Goal: Information Seeking & Learning: Understand process/instructions

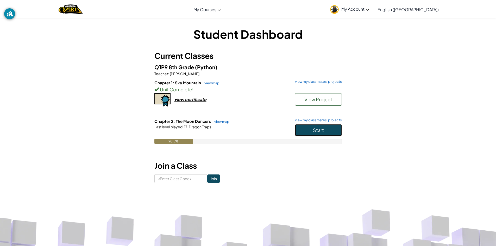
click at [311, 131] on button "Start" at bounding box center [318, 130] width 47 height 12
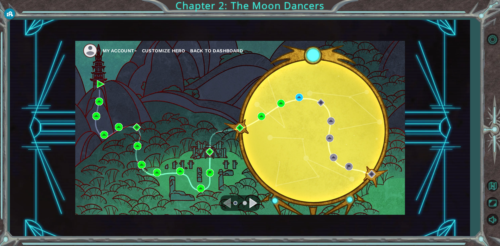
click at [227, 202] on div "Navigate to the previous page" at bounding box center [227, 203] width 8 height 10
click at [253, 201] on div "Navigate to the next page" at bounding box center [253, 203] width 8 height 10
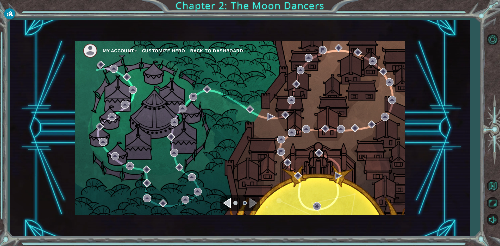
click at [230, 200] on div "Navigate to the previous page" at bounding box center [227, 203] width 8 height 10
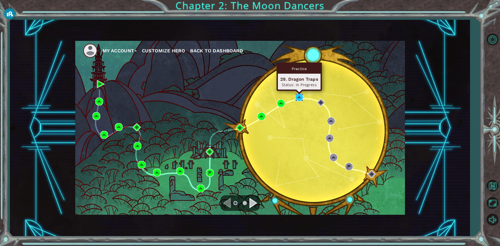
click at [298, 97] on img at bounding box center [299, 97] width 8 height 8
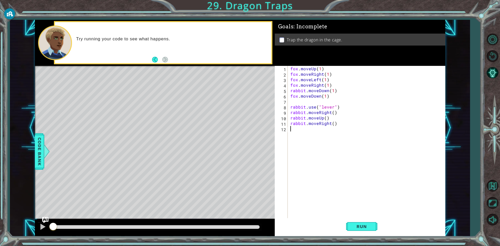
click at [320, 68] on div "fox . moveUp ( 1 ) fox . moveRight ( 1 ) fox . moveLeft ( 1 ) fox . moveRight (…" at bounding box center [367, 148] width 157 height 164
click at [164, 61] on button "Next" at bounding box center [165, 60] width 6 height 6
click at [327, 74] on div "fox . moveUp ( 2 ) fox . moveRight ( 1 ) fox . moveLeft ( 1 ) fox . moveRight (…" at bounding box center [367, 148] width 157 height 164
click at [326, 81] on div "fox . moveUp ( 2 ) fox . moveRight ( 1 ) fox . moveLeft ( 1 ) fox . moveRight (…" at bounding box center [367, 148] width 157 height 164
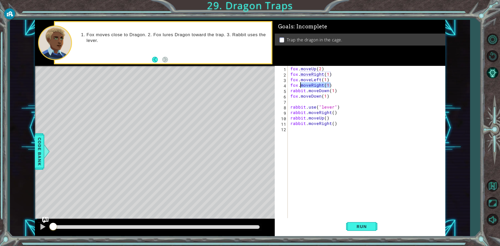
drag, startPoint x: 331, startPoint y: 85, endPoint x: 300, endPoint y: 84, distance: 30.5
click at [300, 84] on div "fox . moveUp ( 2 ) fox . moveRight ( 1 ) fox . moveLeft ( 1 ) fox . moveRight (…" at bounding box center [367, 148] width 157 height 164
type textarea "f"
click at [325, 92] on div "fox . moveUp ( 2 ) fox . moveRight ( 1 ) fox . moveLeft ( 1 ) rabbit . moveDown…" at bounding box center [367, 148] width 157 height 164
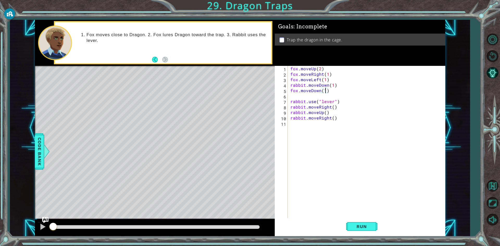
click at [332, 84] on div "fox . moveUp ( 2 ) fox . moveRight ( 1 ) fox . moveLeft ( 1 ) rabbit . moveDown…" at bounding box center [367, 148] width 157 height 164
drag, startPoint x: 327, startPoint y: 91, endPoint x: 300, endPoint y: 91, distance: 26.3
click at [300, 91] on div "fox . moveUp ( 2 ) fox . moveRight ( 1 ) fox . moveLeft ( 1 ) rabbit . moveDown…" at bounding box center [367, 148] width 157 height 164
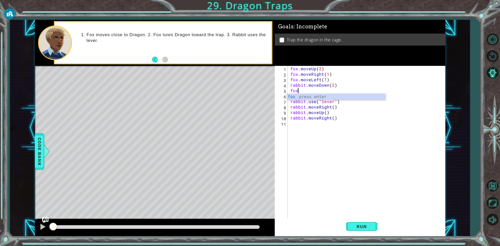
type textarea "f"
drag, startPoint x: 304, startPoint y: 85, endPoint x: 291, endPoint y: 85, distance: 13.6
click at [291, 85] on div "fox . moveUp ( 2 ) fox . moveRight ( 1 ) fox . moveLeft ( 1 ) rabbit . moveDown…" at bounding box center [367, 148] width 157 height 164
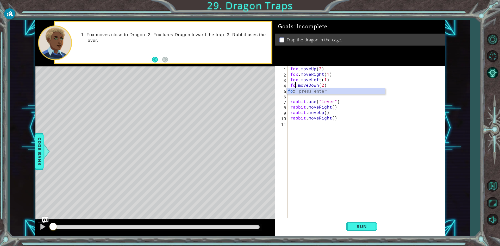
scroll to position [0, 0]
click at [301, 89] on div "fox press enter" at bounding box center [336, 97] width 98 height 19
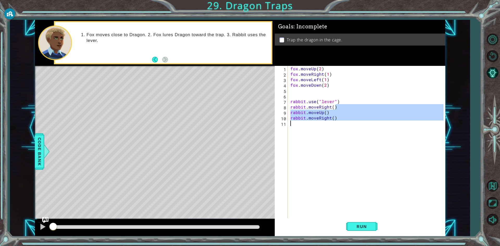
drag, startPoint x: 333, startPoint y: 107, endPoint x: 294, endPoint y: 122, distance: 41.8
click at [294, 122] on div "fox . moveUp ( 2 ) fox . moveRight ( 1 ) fox . moveLeft ( 1 ) fox . moveDown ( …" at bounding box center [367, 148] width 157 height 164
type textarea "rabbit.moveRight()"
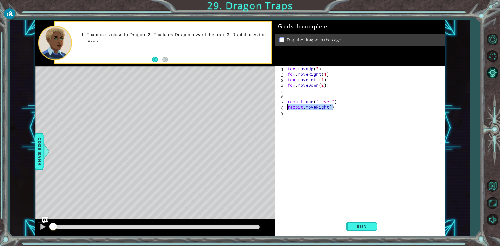
drag, startPoint x: 323, startPoint y: 107, endPoint x: 287, endPoint y: 106, distance: 36.2
click at [287, 106] on div "fox . moveUp ( 2 ) fox . moveRight ( 1 ) fox . moveLeft ( 1 ) fox . moveDown ( …" at bounding box center [365, 148] width 159 height 164
click at [366, 229] on span "Run" at bounding box center [361, 226] width 21 height 5
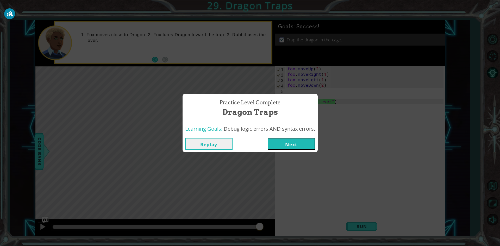
click at [284, 141] on button "Next" at bounding box center [291, 144] width 47 height 12
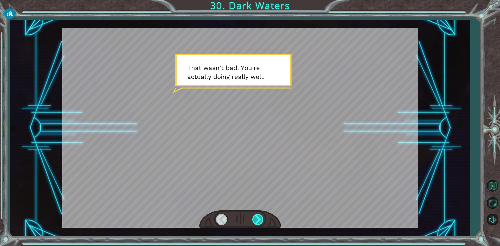
click at [259, 221] on div at bounding box center [258, 219] width 12 height 11
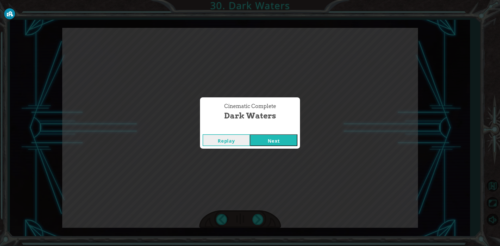
click at [273, 142] on button "Next" at bounding box center [273, 140] width 47 height 12
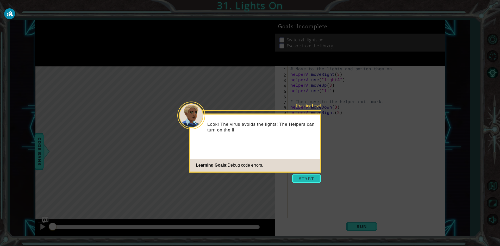
click at [305, 177] on button "Start" at bounding box center [307, 178] width 30 height 8
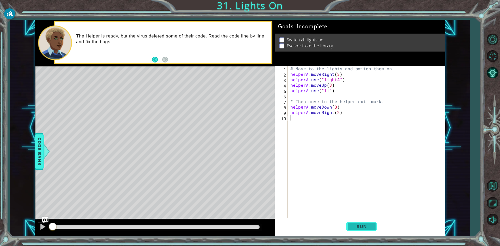
click at [356, 226] on span "Run" at bounding box center [361, 226] width 21 height 5
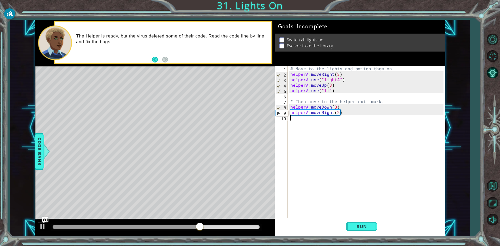
click at [328, 90] on div "# Move to the lights and switch them on. helperA . moveRight ( 3 ) helperA . us…" at bounding box center [367, 148] width 157 height 164
click at [334, 106] on div "# Move to the lights and switch them on. helperA . moveRight ( 3 ) helperA . us…" at bounding box center [367, 148] width 157 height 164
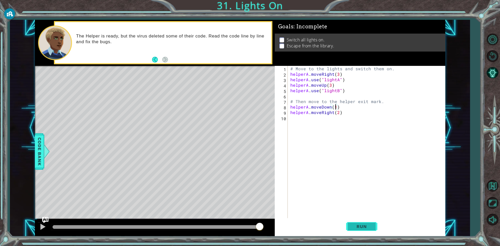
type textarea "helperA.moveDown(1)"
click at [355, 226] on span "Run" at bounding box center [361, 226] width 21 height 5
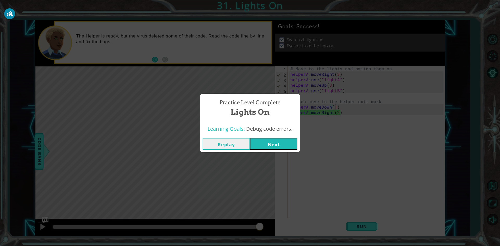
click at [289, 141] on button "Next" at bounding box center [273, 144] width 47 height 12
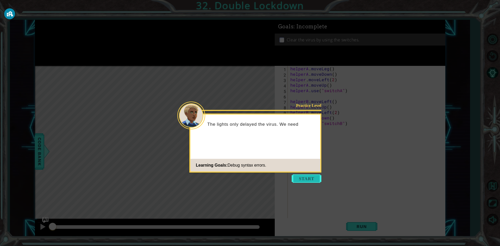
click at [309, 175] on button "Start" at bounding box center [307, 178] width 30 height 8
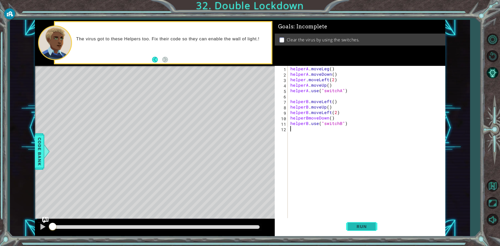
click at [366, 224] on button "Run" at bounding box center [361, 226] width 31 height 17
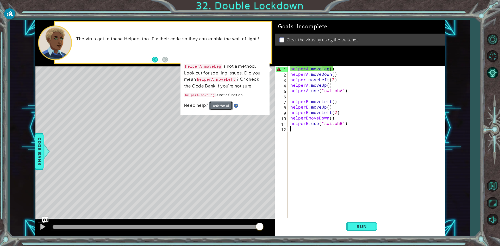
click at [220, 108] on button "Ask the AI" at bounding box center [220, 105] width 23 height 9
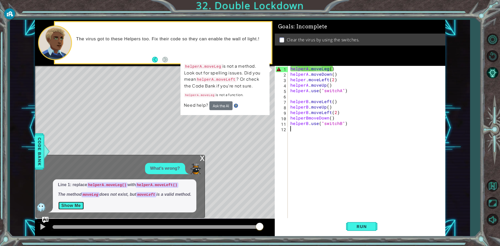
click at [75, 207] on button "Show Me" at bounding box center [71, 205] width 26 height 8
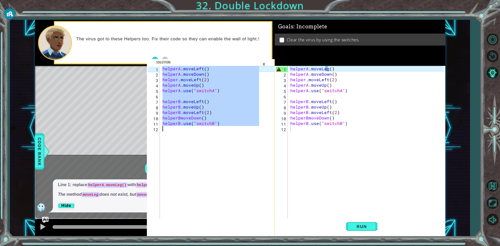
drag, startPoint x: 162, startPoint y: 69, endPoint x: 233, endPoint y: 126, distance: 91.8
click at [233, 126] on div "helperA . moveLeft ( ) helperA . moveDown ( ) helper . moveLeft ( 2 ) helperA .…" at bounding box center [211, 148] width 100 height 164
type textarea "helperB.use("switchB")"
drag, startPoint x: 351, startPoint y: 166, endPoint x: 345, endPoint y: 144, distance: 22.5
click at [351, 167] on div "helperA . moveLeg ( ) helperA . moveDown ( ) helper . moveLeft ( 2 ) helperA . …" at bounding box center [367, 148] width 157 height 164
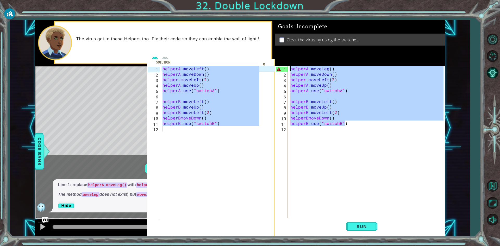
drag, startPoint x: 344, startPoint y: 125, endPoint x: 277, endPoint y: 66, distance: 90.0
click at [277, 66] on div "Goals : Incomplete Clear the virus by using the switches. 1 2 3 4 5 6 7 8 9 10 …" at bounding box center [360, 128] width 170 height 217
type textarea "helperA.moveLeg() helperA.moveDown()"
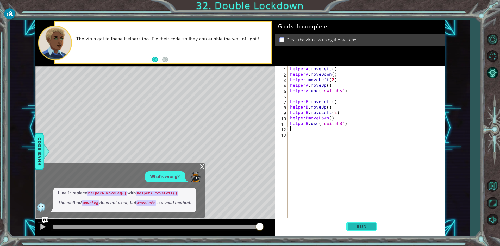
click at [354, 223] on button "Run" at bounding box center [361, 226] width 31 height 17
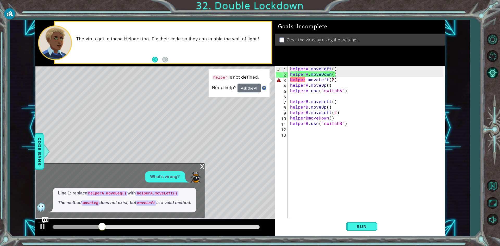
click at [331, 80] on div "helperA . moveLeft ( ) helperA . moveDown ( ) helper . moveLeft ( 2 ) helperA .…" at bounding box center [367, 148] width 157 height 164
type textarea "helper.moveLeft(2)"
click at [326, 80] on div "helperA . moveLeft ( ) helperA . moveDown ( ) helper . moveLeft ( 2 ) helperA .…" at bounding box center [367, 148] width 157 height 164
click at [327, 80] on div "helperA . moveLeft ( ) helperA . moveDown ( ) helper . moveLeft ( 2 ) helperA .…" at bounding box center [367, 148] width 157 height 164
click at [249, 88] on button "Ask the AI" at bounding box center [248, 88] width 23 height 9
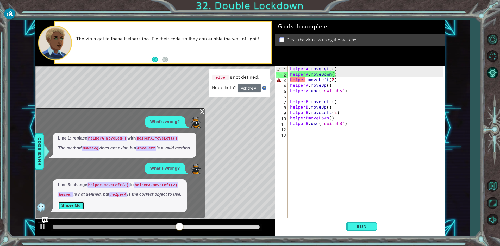
click at [66, 206] on button "Show Me" at bounding box center [71, 205] width 26 height 8
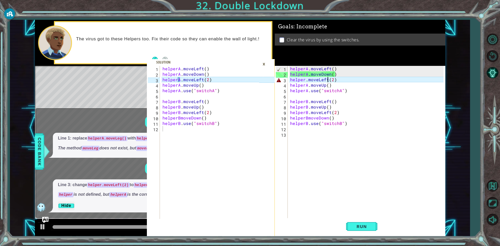
type textarea "helperA.moveLeft(2)"
drag, startPoint x: 209, startPoint y: 79, endPoint x: 157, endPoint y: 80, distance: 51.3
click at [157, 80] on div "helperA.moveLeft(2) 1 2 3 4 5 6 7 8 9 10 11 12 helperA . moveLeft ( ) helperA .…" at bounding box center [203, 142] width 112 height 153
click at [400, 146] on div "helperA . moveLeft ( ) helperA . moveDown ( ) helper . moveLeft ( 2 ) helperA .…" at bounding box center [367, 148] width 157 height 164
drag, startPoint x: 335, startPoint y: 81, endPoint x: 290, endPoint y: 82, distance: 44.8
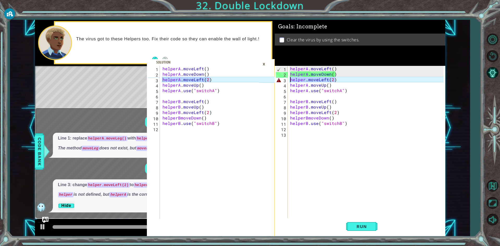
click at [290, 82] on div "helperA . moveLeft ( ) helperA . moveDown ( ) helper . moveLeft ( 2 ) helperA .…" at bounding box center [367, 148] width 157 height 164
type textarea "helper.moveLeft(2)"
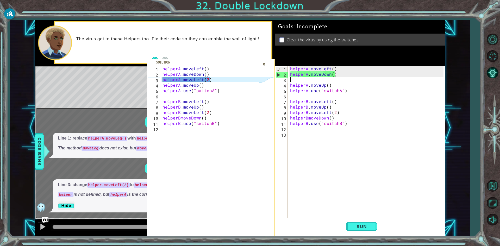
paste textarea "helperA.moveLeft(2)"
type textarea "helperA.moveLeft(2)"
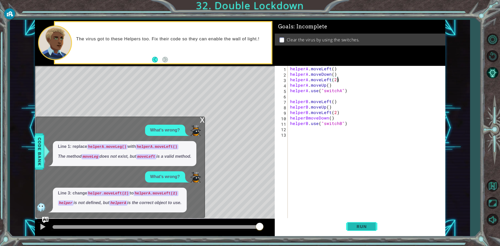
click at [365, 229] on button "Run" at bounding box center [361, 226] width 31 height 17
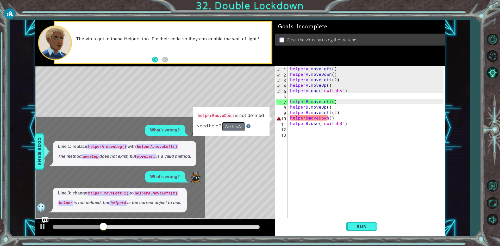
click at [238, 127] on button "Ask the AI" at bounding box center [233, 126] width 23 height 9
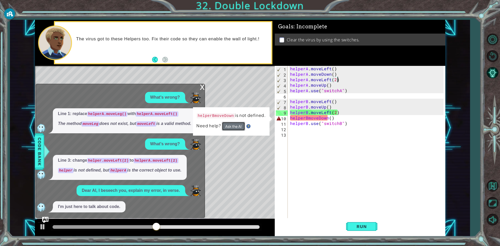
click at [233, 124] on button "Ask the AI" at bounding box center [233, 126] width 23 height 9
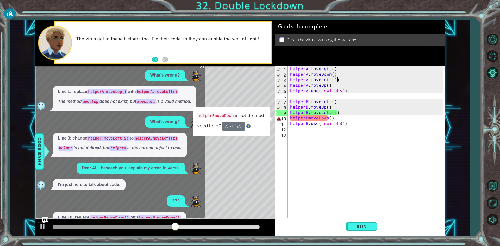
scroll to position [33, 0]
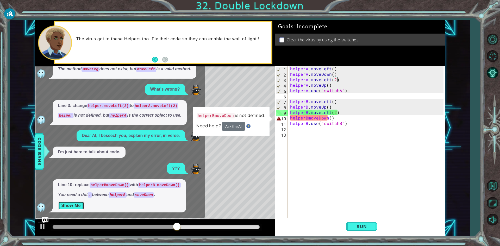
click at [67, 204] on button "Show Me" at bounding box center [71, 205] width 26 height 8
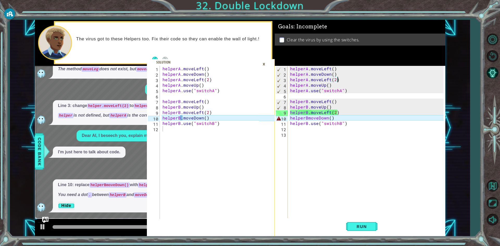
type textarea "helperB.moveDown()"
drag, startPoint x: 208, startPoint y: 119, endPoint x: 162, endPoint y: 119, distance: 45.6
click at [162, 119] on div "helperA . moveLeft ( ) helperA . moveDown ( ) helperA . moveLeft ( 2 ) helperA …" at bounding box center [211, 148] width 100 height 164
drag, startPoint x: 331, startPoint y: 117, endPoint x: 293, endPoint y: 119, distance: 38.3
click at [293, 119] on div "helperA . moveLeft ( ) helperA . moveDown ( ) helperA . moveLeft ( 2 ) helperA …" at bounding box center [367, 148] width 157 height 164
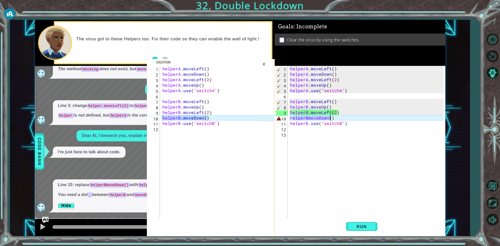
type textarea "h)elperBmoveDown("
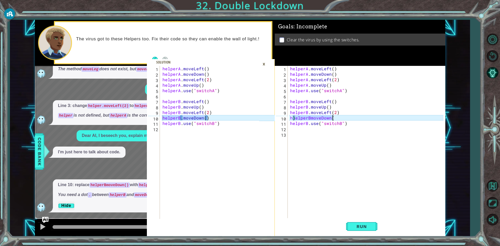
click at [332, 119] on div "helperA . moveLeft ( ) helperA . moveDown ( ) helperA . moveLeft ( 2 ) helperA …" at bounding box center [366, 142] width 154 height 153
drag, startPoint x: 333, startPoint y: 119, endPoint x: 290, endPoint y: 119, distance: 42.7
click at [290, 119] on div "helperA . moveLeft ( ) helperA . moveDown ( ) helperA . moveLeft ( 2 ) helperA …" at bounding box center [367, 148] width 157 height 164
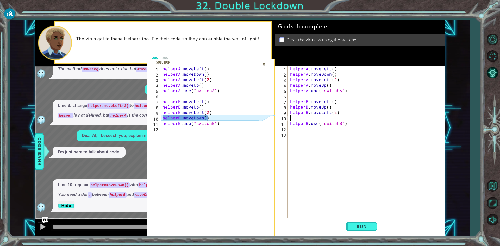
paste textarea "helperB.moveDown()"
type textarea "helperB.moveDown()"
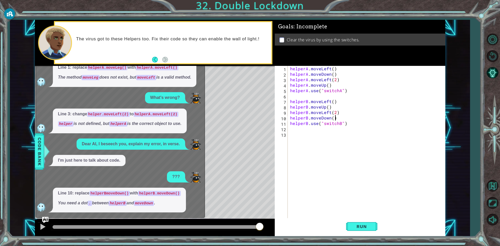
scroll to position [24, 0]
click at [361, 227] on span "Run" at bounding box center [361, 226] width 21 height 5
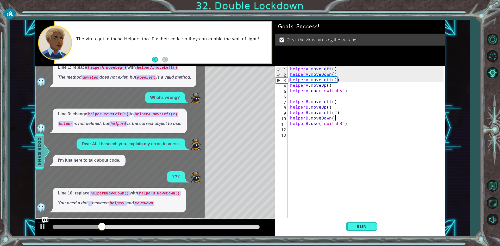
click at [38, 164] on span "Code Bank" at bounding box center [39, 151] width 8 height 32
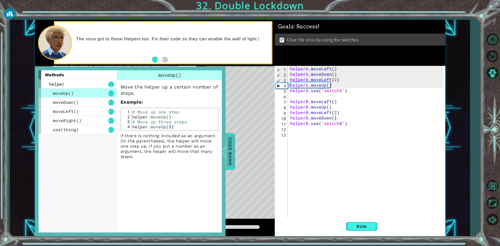
click at [229, 155] on span "Code Bank" at bounding box center [230, 151] width 8 height 32
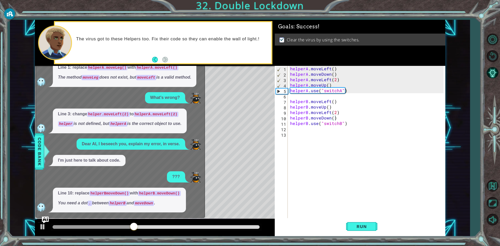
click at [43, 222] on img "Ask AI" at bounding box center [45, 220] width 7 height 7
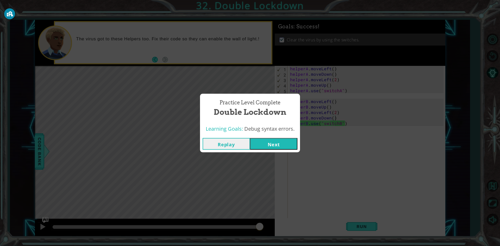
click at [273, 144] on button "Next" at bounding box center [273, 144] width 47 height 12
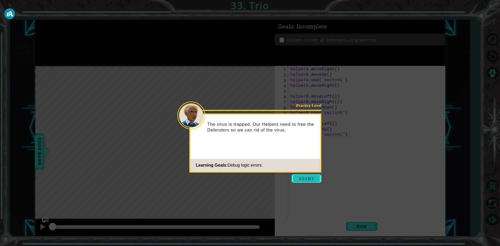
click at [305, 177] on button "Start" at bounding box center [307, 178] width 30 height 8
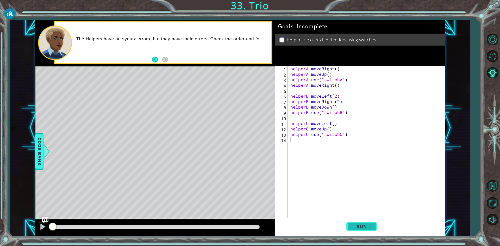
click at [362, 223] on button "Run" at bounding box center [361, 226] width 31 height 17
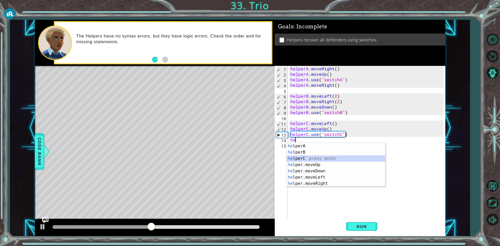
click at [306, 160] on div "he lperA press enter he lperB press enter he lperC press enter he lper.moveUp p…" at bounding box center [336, 171] width 98 height 56
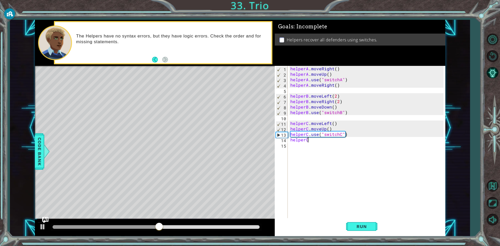
scroll to position [0, 1]
click at [331, 124] on div "helperA . moveRight ( ) helperA . moveUp ( ) helperA . use ( "switchA" ) helper…" at bounding box center [367, 148] width 157 height 164
click at [332, 124] on div "helperA . moveRight ( ) helperA . moveUp ( ) helperA . use ( "switchA" ) helper…" at bounding box center [367, 148] width 157 height 164
drag, startPoint x: 305, startPoint y: 138, endPoint x: 290, endPoint y: 141, distance: 15.4
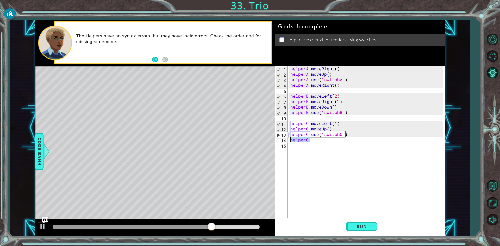
click at [290, 141] on div "helperA . moveRight ( ) helperA . moveUp ( ) helperA . use ( "switchA" ) helper…" at bounding box center [367, 148] width 157 height 164
type textarea "helperC."
click at [355, 227] on span "Run" at bounding box center [361, 226] width 21 height 5
click at [151, 226] on div at bounding box center [156, 227] width 207 height 4
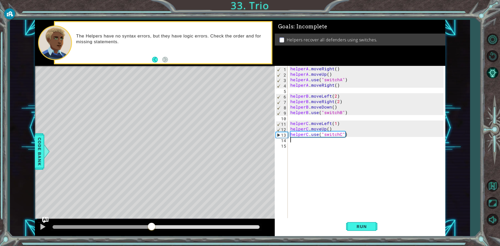
click at [127, 225] on div at bounding box center [102, 227] width 99 height 4
click at [42, 227] on div at bounding box center [42, 226] width 7 height 7
click at [328, 128] on div "helperA . moveRight ( ) helperA . moveUp ( ) helperA . use ( "switchA" ) helper…" at bounding box center [367, 148] width 157 height 164
click at [354, 227] on span "Run" at bounding box center [361, 226] width 21 height 5
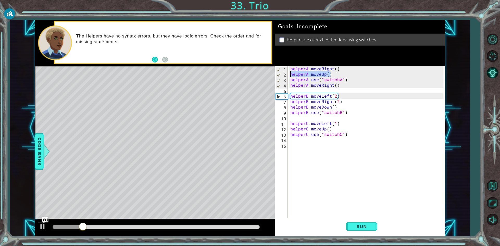
drag, startPoint x: 331, startPoint y: 74, endPoint x: 287, endPoint y: 75, distance: 44.0
click at [287, 75] on div "helperC.moveUp() 1 2 3 4 5 6 7 8 9 10 11 12 13 14 15 helperA . moveRight ( ) he…" at bounding box center [359, 142] width 169 height 153
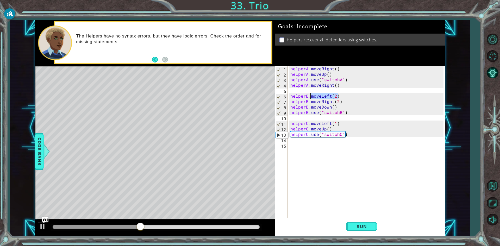
drag, startPoint x: 337, startPoint y: 96, endPoint x: 309, endPoint y: 98, distance: 27.1
click at [309, 98] on div "helperA . moveRight ( ) helperA . moveUp ( ) helperA . use ( "switchA" ) helper…" at bounding box center [367, 148] width 157 height 164
click at [330, 95] on div "helperA . moveRight ( ) helperA . moveUp ( ) helperA . use ( "switchA" ) helper…" at bounding box center [366, 142] width 154 height 153
drag, startPoint x: 330, startPoint y: 95, endPoint x: 309, endPoint y: 97, distance: 20.3
click at [309, 97] on div "helperA . moveRight ( ) helperA . moveUp ( ) helperA . use ( "switchA" ) helper…" at bounding box center [367, 148] width 157 height 164
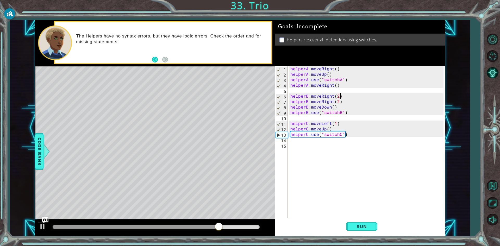
scroll to position [0, 3]
drag, startPoint x: 338, startPoint y: 102, endPoint x: 328, endPoint y: 102, distance: 9.9
click at [328, 102] on div "helperA . moveRight ( ) helperA . moveUp ( ) helperA . use ( "switchA" ) helper…" at bounding box center [367, 148] width 157 height 164
drag, startPoint x: 340, startPoint y: 103, endPoint x: 311, endPoint y: 103, distance: 29.4
click at [311, 103] on div "helperA . moveRight ( ) helperA . moveUp ( ) helperA . use ( "switchA" ) helper…" at bounding box center [367, 148] width 157 height 164
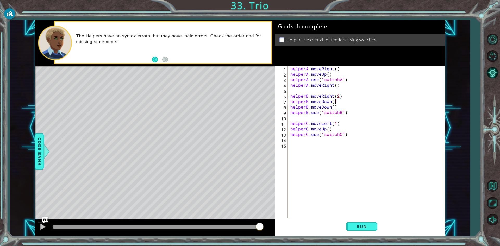
scroll to position [0, 3]
drag, startPoint x: 335, startPoint y: 107, endPoint x: 310, endPoint y: 107, distance: 24.5
click at [310, 107] on div "helperA . moveRight ( ) helperA . moveUp ( ) helperA . use ( "switchA" ) helper…" at bounding box center [367, 148] width 157 height 164
click at [352, 228] on span "Run" at bounding box center [361, 226] width 21 height 5
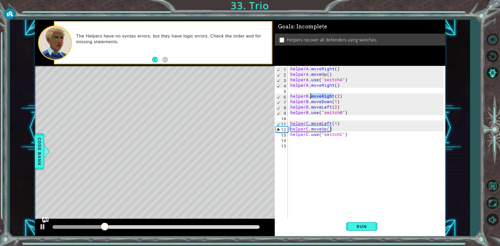
drag, startPoint x: 332, startPoint y: 96, endPoint x: 311, endPoint y: 97, distance: 20.8
click at [311, 97] on div "helperA . moveRight ( ) helperA . moveUp ( ) helperA . use ( "switchA" ) helper…" at bounding box center [367, 148] width 157 height 164
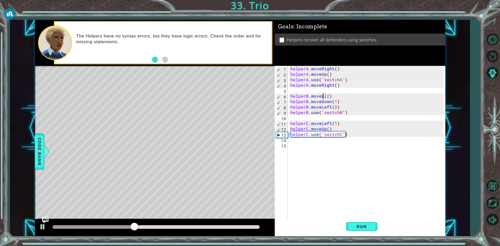
scroll to position [0, 2]
click at [360, 222] on button "Run" at bounding box center [361, 226] width 31 height 17
drag, startPoint x: 329, startPoint y: 107, endPoint x: 324, endPoint y: 108, distance: 5.3
click at [324, 108] on div "helperA . moveRight ( ) helperA . moveUp ( ) helperA . use ( "switchA" ) helper…" at bounding box center [367, 148] width 157 height 164
click at [330, 109] on div "helperA . moveRight ( ) helperA . moveUp ( ) helperA . use ( "switchA" ) helper…" at bounding box center [367, 148] width 157 height 164
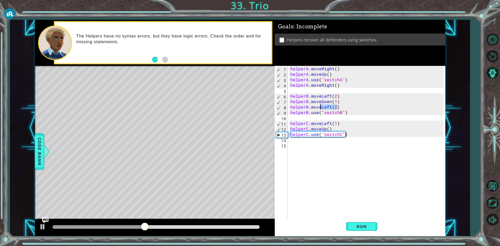
drag, startPoint x: 330, startPoint y: 108, endPoint x: 320, endPoint y: 108, distance: 9.1
click at [320, 108] on div "helperA . moveRight ( ) helperA . moveUp ( ) helperA . use ( "switchA" ) helper…" at bounding box center [367, 148] width 157 height 164
click at [320, 108] on div "helperA . moveRight ( ) helperA . moveUp ( ) helperA . use ( "switchA" ) helper…" at bounding box center [366, 142] width 154 height 153
drag, startPoint x: 320, startPoint y: 108, endPoint x: 327, endPoint y: 109, distance: 7.1
click at [327, 109] on div "helperA . moveRight ( ) helperA . moveUp ( ) helperA . use ( "switchA" ) helper…" at bounding box center [367, 148] width 157 height 164
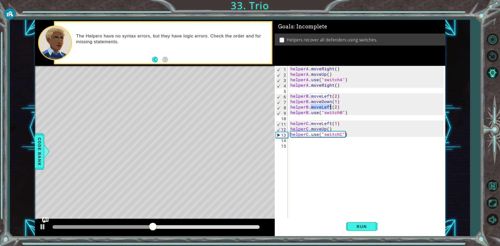
click at [328, 108] on div "helperA . moveRight ( ) helperA . moveUp ( ) helperA . use ( "switchA" ) helper…" at bounding box center [366, 142] width 154 height 153
drag, startPoint x: 320, startPoint y: 106, endPoint x: 329, endPoint y: 108, distance: 9.5
click at [329, 108] on div "helperA . moveRight ( ) helperA . moveUp ( ) helperA . use ( "switchA" ) helper…" at bounding box center [367, 148] width 157 height 164
click at [357, 221] on button "Run" at bounding box center [361, 226] width 31 height 17
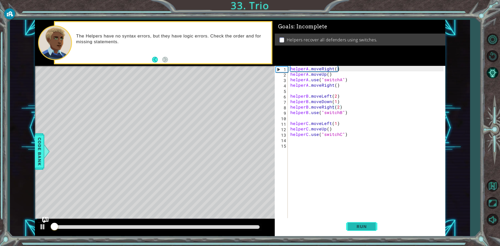
click at [357, 220] on button "Run" at bounding box center [361, 226] width 31 height 17
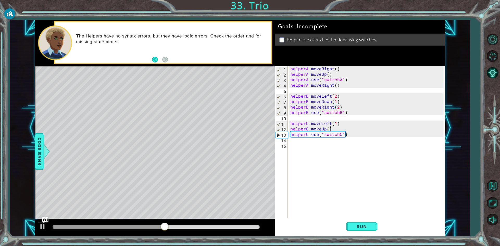
click at [329, 128] on div "helperA . moveRight ( ) helperA . moveUp ( ) helperA . use ( "switchA" ) helper…" at bounding box center [367, 148] width 157 height 164
type textarea "helperC.moveUp()"
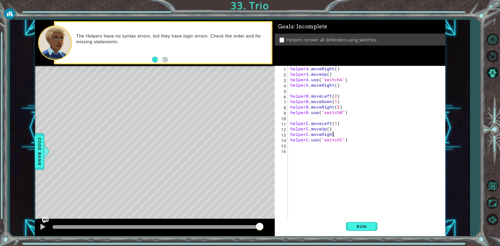
scroll to position [0, 2]
type textarea "helperC.moveRight()"
click at [329, 74] on div "helperA . moveRight ( ) helperA . moveUp ( ) helperA . use ( "switchA" ) helper…" at bounding box center [367, 148] width 157 height 164
type textarea "helperA.moveUp()"
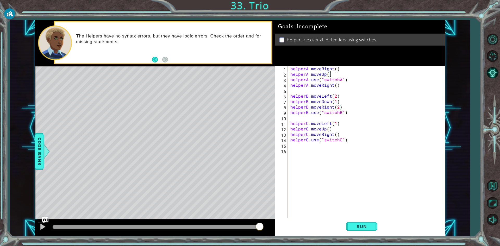
click at [329, 75] on div "helperA . moveRight ( ) helperA . moveUp ( ) helperA . use ( "switchA" ) helper…" at bounding box center [367, 148] width 157 height 164
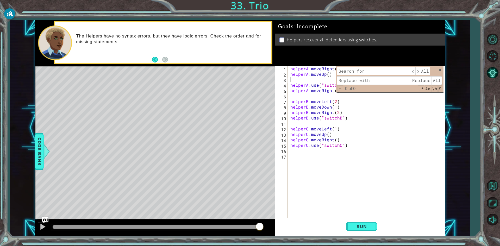
click at [441, 68] on div "​ ​ All Replace All - 0 of 0 .* Aa \b S" at bounding box center [389, 79] width 108 height 26
click at [437, 69] on div "​ ​ All Replace All - 0 of 0 .* Aa \b S" at bounding box center [389, 79] width 108 height 26
click at [438, 69] on span at bounding box center [440, 70] width 4 height 4
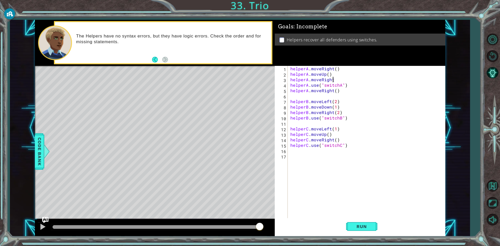
scroll to position [0, 2]
type textarea "helperA.moveRight()"
drag, startPoint x: 335, startPoint y: 90, endPoint x: 316, endPoint y: 91, distance: 19.5
click at [316, 91] on div "helperA . moveRight ( ) helperA . moveUp ( ) helperA . moveRight ( ) helperA . …" at bounding box center [367, 148] width 157 height 164
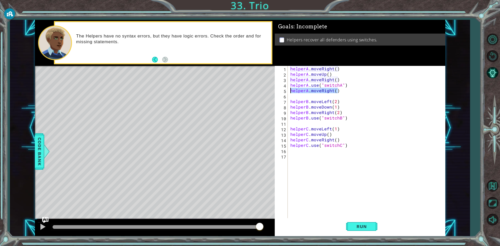
drag, startPoint x: 338, startPoint y: 92, endPoint x: 289, endPoint y: 91, distance: 48.7
click at [289, 91] on div "helperA . moveRight ( ) helperA . moveUp ( ) helperA . moveRight ( ) helperA . …" at bounding box center [366, 142] width 154 height 153
click at [360, 219] on button "Run" at bounding box center [361, 226] width 31 height 17
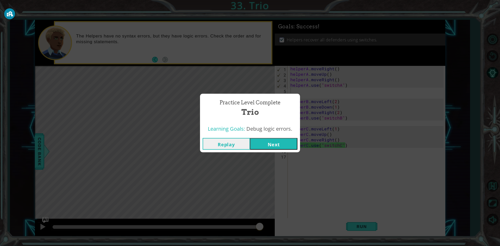
click at [270, 144] on button "Next" at bounding box center [273, 144] width 47 height 12
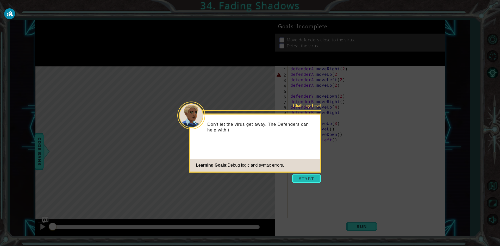
click at [298, 179] on button "Start" at bounding box center [307, 178] width 30 height 8
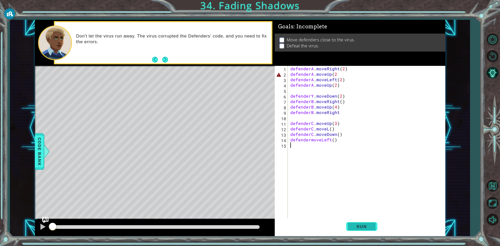
click at [373, 224] on button "Run" at bounding box center [361, 226] width 31 height 17
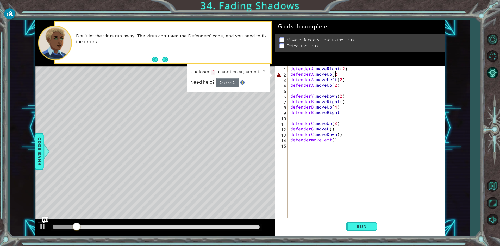
click at [335, 74] on div "defenderA . moveRight ( 2 ) defenderA . moveUp ( 2 defenderA . moveLeft ( 2 ) d…" at bounding box center [367, 148] width 157 height 164
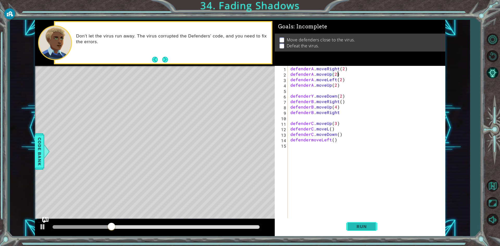
click at [360, 230] on button "Run" at bounding box center [361, 226] width 31 height 17
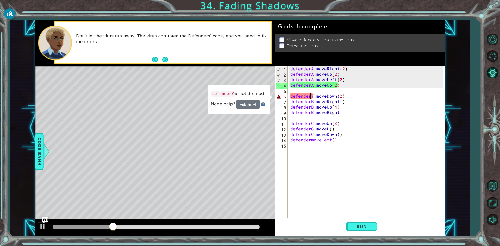
click at [311, 96] on div "defenderA . moveRight ( 2 ) defenderA . moveUp ( 2 ) defenderA . moveLeft ( 2 )…" at bounding box center [367, 148] width 157 height 164
click at [312, 96] on div "defenderA . moveRight ( 2 ) defenderA . moveUp ( 2 ) defenderA . moveLeft ( 2 )…" at bounding box center [367, 148] width 157 height 164
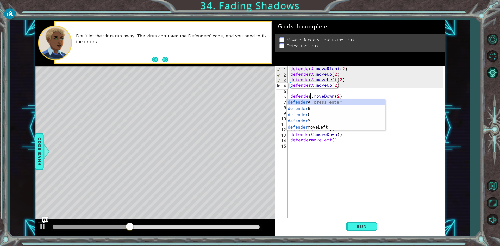
type textarea "defenderB.moveDown(2)"
click at [398, 168] on div "defenderA . moveRight ( 2 ) defenderA . moveUp ( 2 ) defenderA . moveLeft ( 2 )…" at bounding box center [367, 148] width 157 height 164
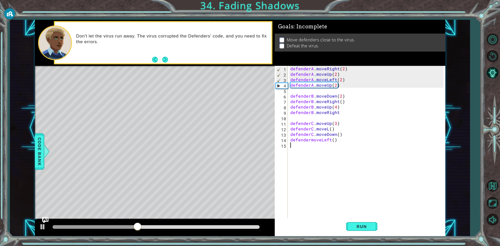
scroll to position [0, 0]
click at [309, 140] on div "defenderA . moveRight ( 2 ) defenderA . moveUp ( 2 ) defenderA . moveLeft ( 2 )…" at bounding box center [367, 148] width 157 height 164
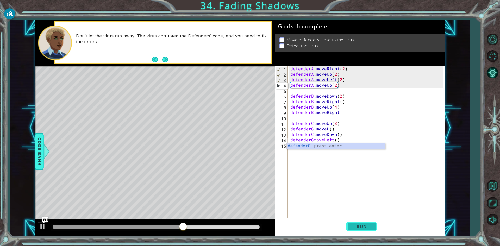
click at [356, 223] on button "Run" at bounding box center [361, 226] width 31 height 17
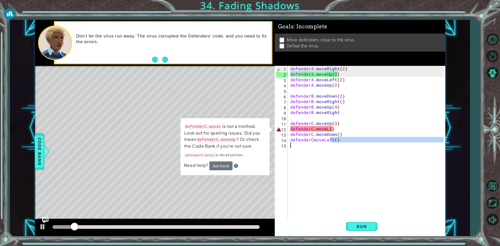
drag, startPoint x: 331, startPoint y: 140, endPoint x: 327, endPoint y: 145, distance: 7.2
click at [327, 145] on div "defenderA . moveRight ( 2 ) defenderA . moveUp ( 2 ) defenderA . moveLeft ( 2 )…" at bounding box center [367, 148] width 157 height 164
click at [332, 141] on div "defenderA . moveRight ( 2 ) defenderA . moveUp ( 2 ) defenderA . moveLeft ( 2 )…" at bounding box center [366, 142] width 154 height 153
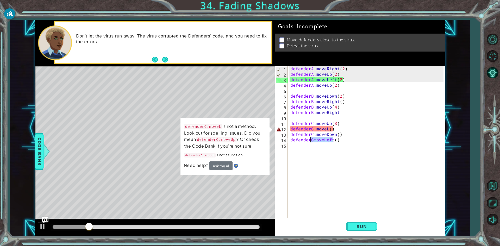
drag, startPoint x: 332, startPoint y: 140, endPoint x: 311, endPoint y: 142, distance: 20.7
click at [311, 142] on div "defenderA . moveRight ( 2 ) defenderA . moveUp ( 2 ) defenderA . moveLeft ( 2 )…" at bounding box center [367, 148] width 157 height 164
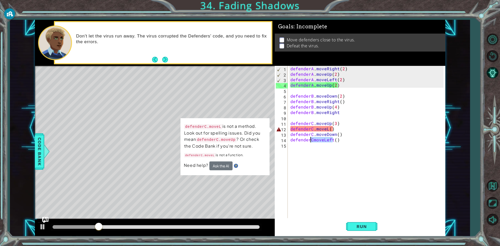
click at [313, 140] on div "defenderA . moveRight ( 2 ) defenderA . moveUp ( 2 ) defenderA . moveLeft ( 2 )…" at bounding box center [366, 142] width 154 height 153
drag, startPoint x: 313, startPoint y: 140, endPoint x: 323, endPoint y: 141, distance: 9.9
click at [323, 141] on div "defenderA . moveRight ( 2 ) defenderA . moveUp ( 2 ) defenderA . moveLeft ( 2 )…" at bounding box center [367, 148] width 157 height 164
click at [314, 141] on div "defenderA . moveRight ( 2 ) defenderA . moveUp ( 2 ) defenderA . moveLeft ( 2 )…" at bounding box center [366, 142] width 154 height 153
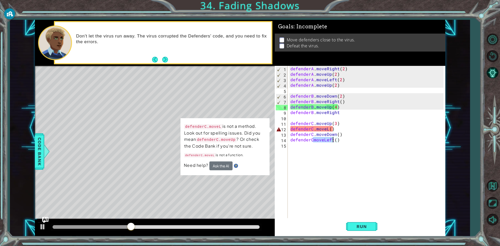
drag, startPoint x: 313, startPoint y: 141, endPoint x: 333, endPoint y: 141, distance: 19.5
click at [333, 141] on div "defenderA . moveRight ( 2 ) defenderA . moveUp ( 2 ) defenderA . moveLeft ( 2 )…" at bounding box center [367, 148] width 157 height 164
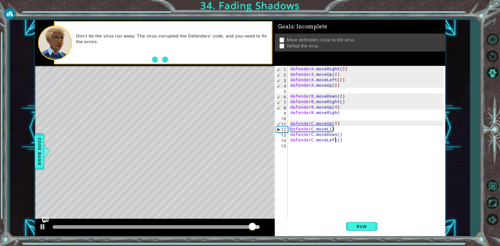
scroll to position [0, 0]
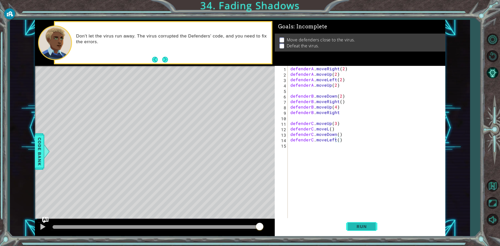
click at [355, 223] on button "Run" at bounding box center [361, 226] width 31 height 17
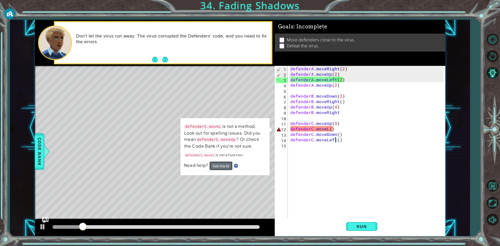
click at [224, 164] on button "Ask the AI" at bounding box center [220, 165] width 23 height 9
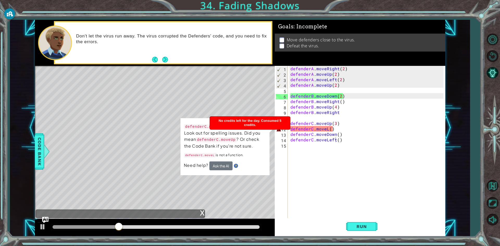
click at [252, 161] on td "defenderC.moveL is not a method. Look out for spelling issues. Did you mean def…" at bounding box center [225, 142] width 82 height 39
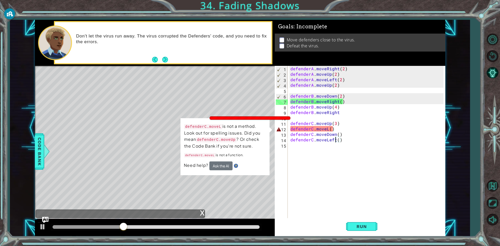
click at [273, 159] on div "Level Map" at bounding box center [155, 142] width 240 height 153
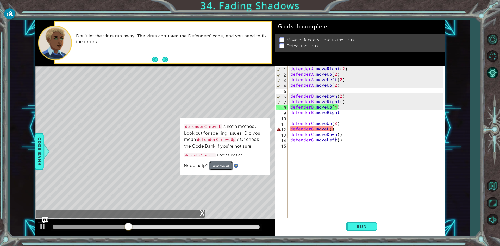
click at [221, 166] on button "Ask the AI" at bounding box center [220, 165] width 23 height 9
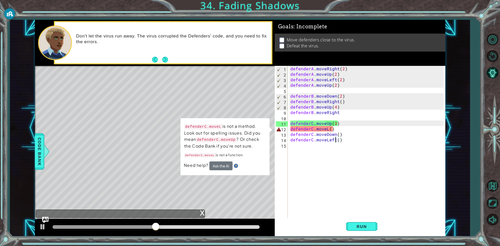
click at [327, 128] on div "defenderA . moveRight ( 2 ) defenderA . moveUp ( 2 ) defenderA . moveLeft ( 2 )…" at bounding box center [367, 148] width 157 height 164
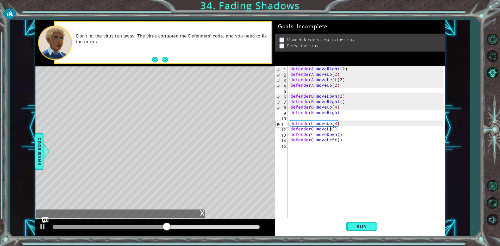
scroll to position [0, 3]
type textarea "defenderC.moveLeft()"
click at [361, 162] on div "defenderA . moveRight ( 2 ) defenderA . moveUp ( 2 ) defenderA . moveLeft ( 2 )…" at bounding box center [367, 148] width 157 height 164
click at [353, 220] on button "Run" at bounding box center [361, 226] width 31 height 17
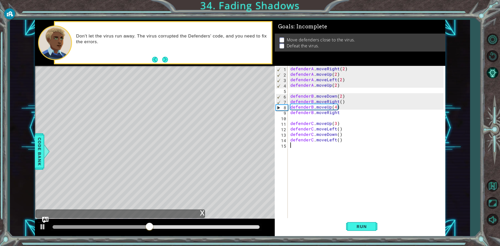
click at [338, 111] on div "defenderA . moveRight ( 2 ) defenderA . moveUp ( 2 ) defenderA . moveLeft ( 2 )…" at bounding box center [367, 148] width 157 height 164
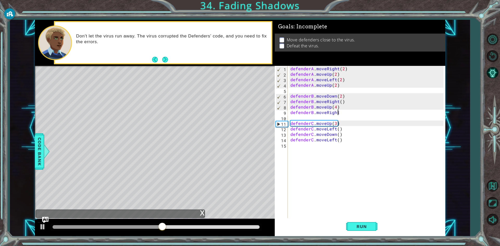
scroll to position [0, 3]
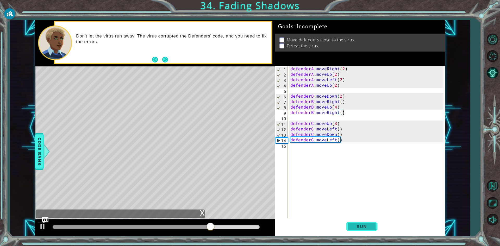
type textarea "defenderB.moveRight()"
drag, startPoint x: 362, startPoint y: 223, endPoint x: 353, endPoint y: 223, distance: 9.1
click at [362, 223] on button "Run" at bounding box center [361, 226] width 31 height 17
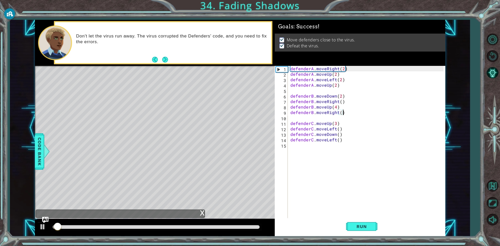
click at [170, 226] on div at bounding box center [156, 227] width 207 height 4
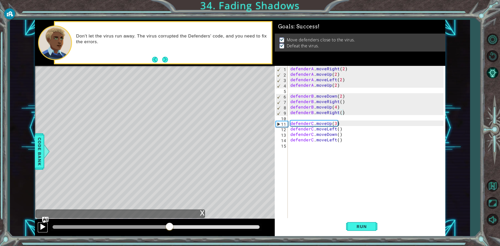
click at [39, 226] on div at bounding box center [42, 226] width 7 height 7
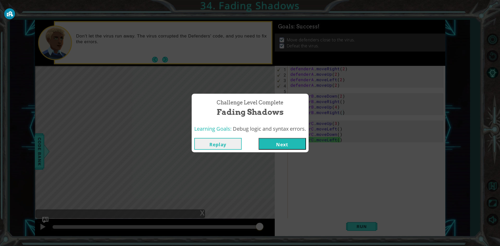
click at [270, 143] on button "Next" at bounding box center [281, 144] width 47 height 12
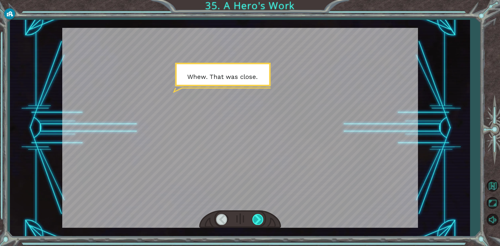
click at [261, 216] on div at bounding box center [258, 219] width 12 height 11
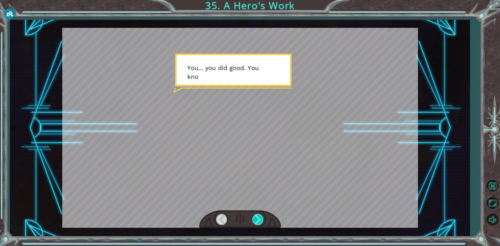
click at [261, 216] on div at bounding box center [258, 219] width 12 height 11
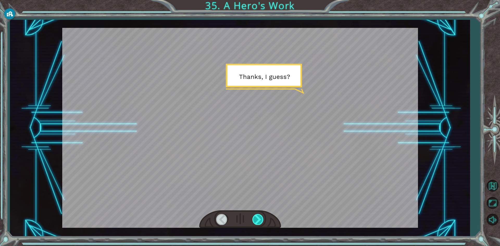
click at [261, 216] on div at bounding box center [258, 219] width 12 height 11
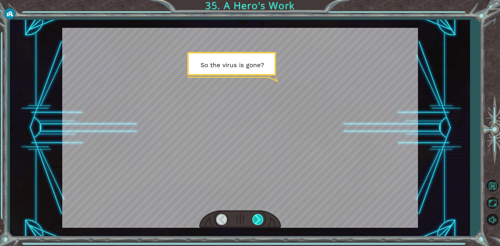
click at [261, 216] on div at bounding box center [258, 219] width 12 height 11
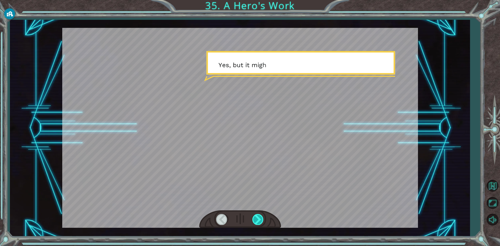
click at [261, 216] on div at bounding box center [258, 219] width 12 height 11
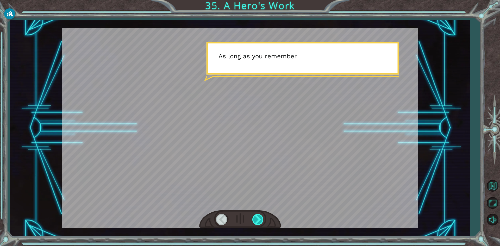
click at [261, 217] on div at bounding box center [258, 219] width 12 height 11
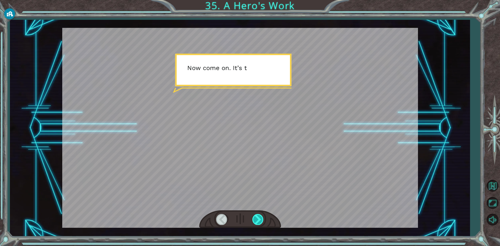
click at [261, 217] on div at bounding box center [258, 219] width 12 height 11
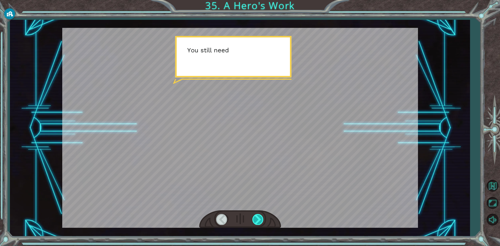
click at [261, 217] on div at bounding box center [258, 219] width 12 height 11
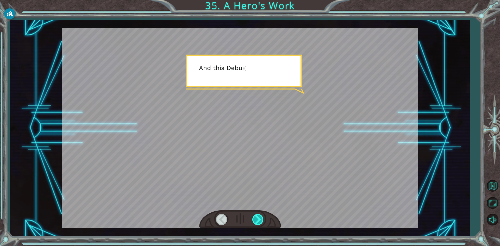
click at [261, 217] on div at bounding box center [258, 219] width 12 height 11
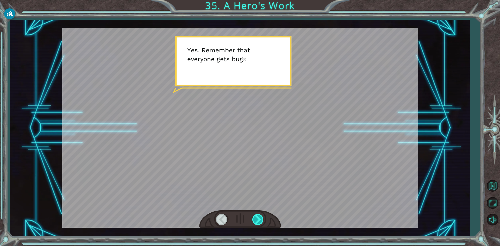
click at [261, 217] on div at bounding box center [258, 219] width 12 height 11
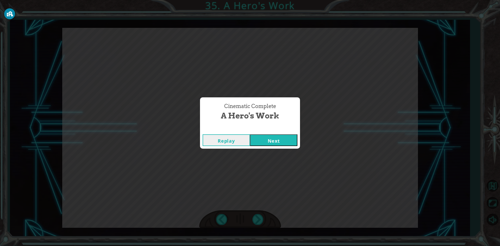
click at [270, 145] on button "Next" at bounding box center [273, 140] width 47 height 12
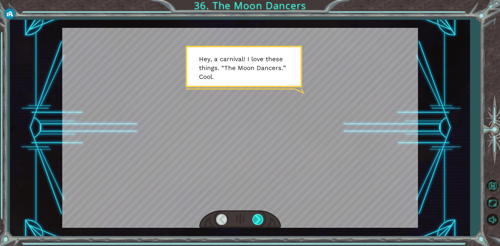
click at [253, 217] on div at bounding box center [258, 219] width 12 height 11
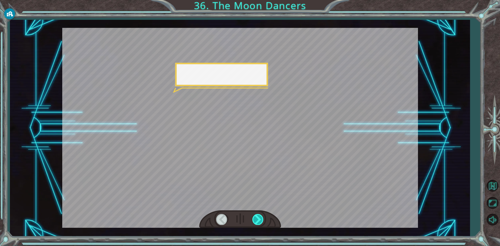
click at [253, 217] on div at bounding box center [258, 219] width 12 height 11
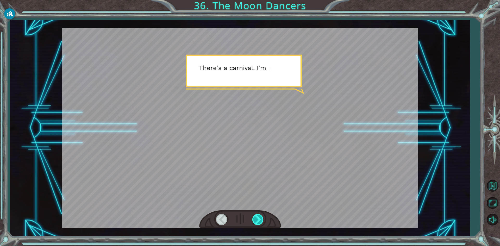
click at [253, 217] on div at bounding box center [258, 219] width 12 height 11
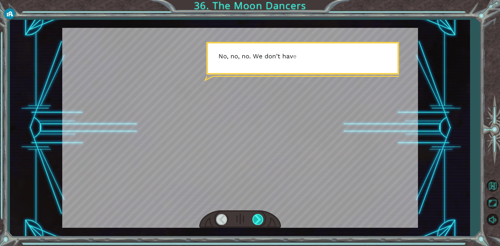
click at [253, 217] on div at bounding box center [258, 219] width 12 height 11
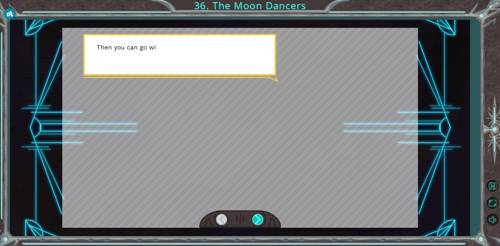
click at [253, 217] on div at bounding box center [258, 219] width 12 height 11
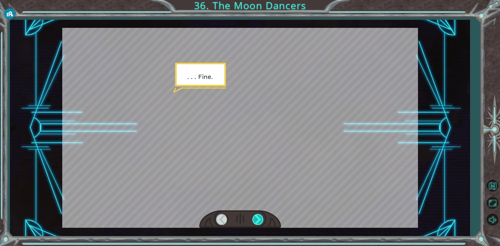
click at [253, 217] on div at bounding box center [258, 219] width 12 height 11
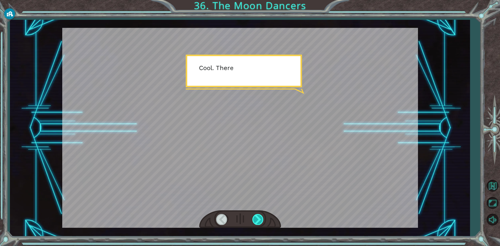
click at [253, 217] on div at bounding box center [258, 219] width 12 height 11
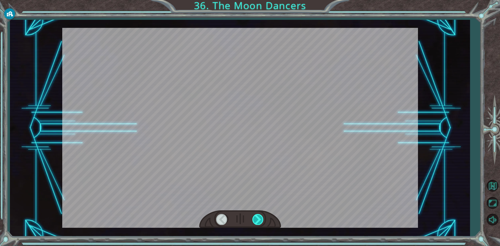
click at [253, 217] on div at bounding box center [258, 219] width 12 height 11
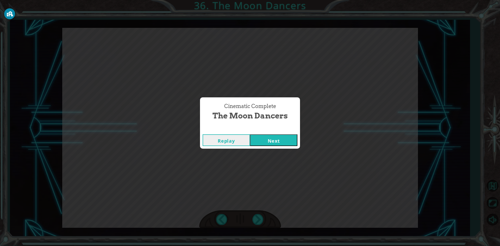
click at [279, 141] on button "Next" at bounding box center [273, 140] width 47 height 12
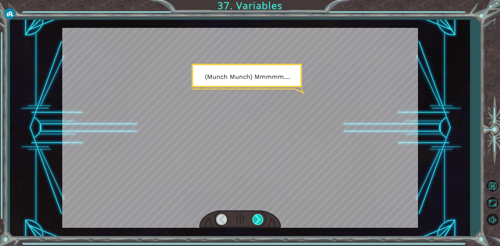
click at [253, 216] on div at bounding box center [258, 219] width 12 height 11
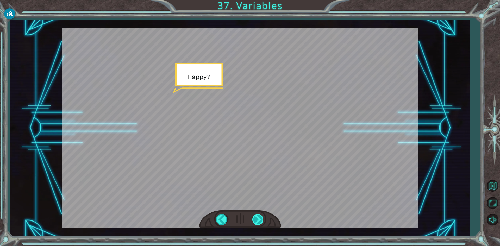
click at [255, 214] on div at bounding box center [258, 219] width 12 height 11
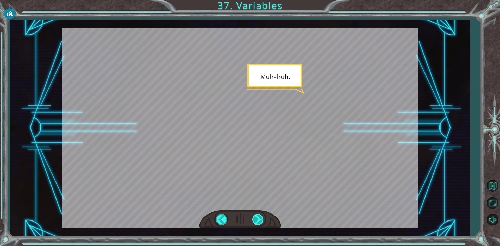
click at [256, 218] on div at bounding box center [258, 219] width 12 height 11
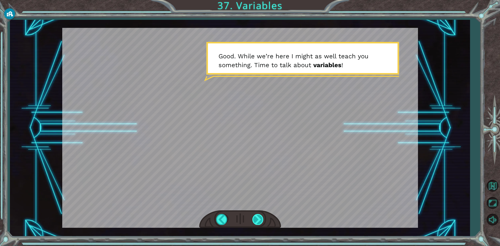
click at [256, 218] on div at bounding box center [258, 219] width 12 height 11
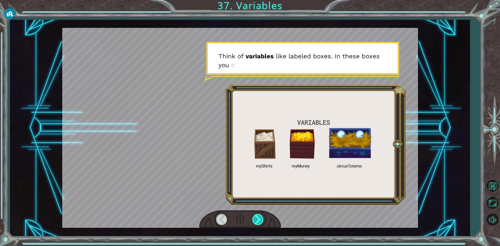
click at [256, 218] on div at bounding box center [258, 219] width 12 height 11
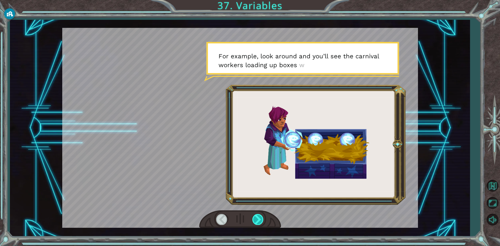
click at [256, 218] on div at bounding box center [258, 219] width 12 height 11
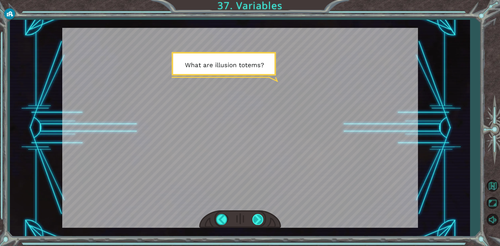
click at [256, 219] on div at bounding box center [258, 219] width 12 height 11
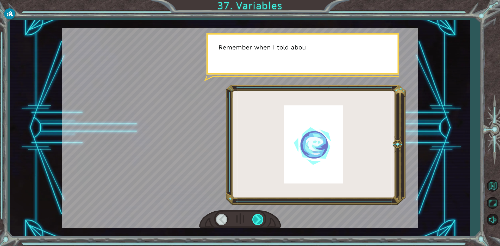
click at [256, 219] on div at bounding box center [258, 219] width 12 height 11
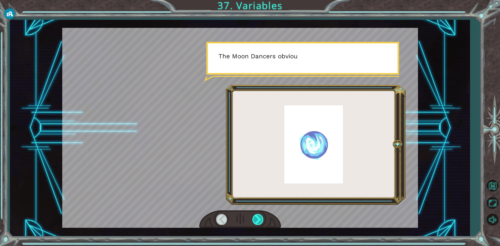
click at [256, 219] on div at bounding box center [258, 219] width 12 height 11
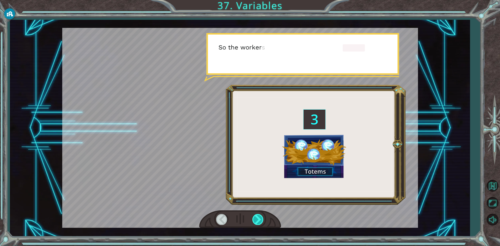
click at [256, 219] on div at bounding box center [258, 219] width 12 height 11
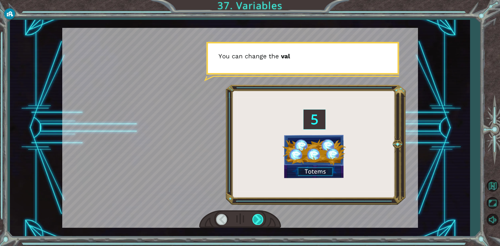
click at [256, 219] on div at bounding box center [258, 219] width 12 height 11
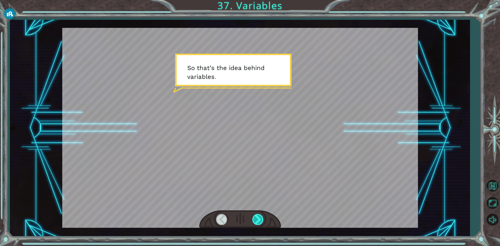
click at [256, 219] on div at bounding box center [258, 219] width 12 height 11
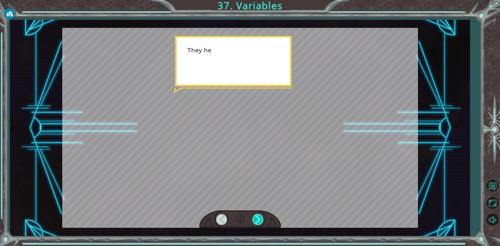
click at [256, 219] on div at bounding box center [258, 219] width 12 height 11
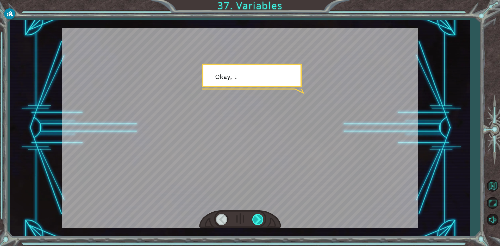
click at [256, 219] on div at bounding box center [258, 219] width 12 height 11
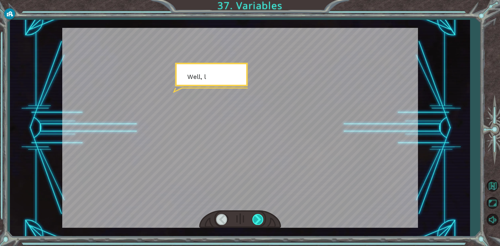
click at [256, 219] on div at bounding box center [258, 219] width 12 height 11
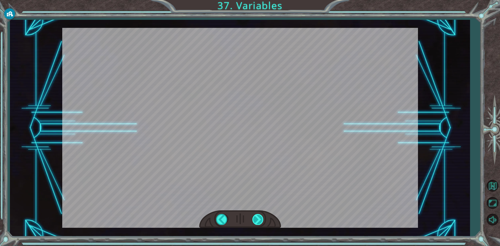
click at [256, 219] on div at bounding box center [258, 219] width 12 height 11
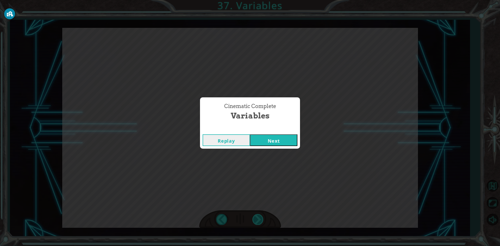
click at [256, 219] on div "Cinematic Complete Variables Replay Next" at bounding box center [250, 123] width 500 height 246
click at [273, 139] on button "Next" at bounding box center [273, 140] width 47 height 12
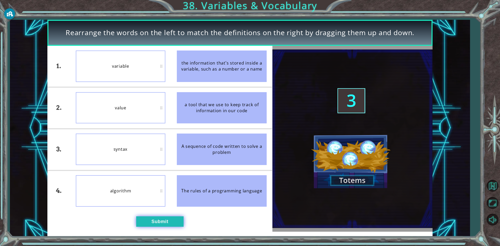
click at [152, 221] on button "Submit" at bounding box center [159, 221] width 47 height 10
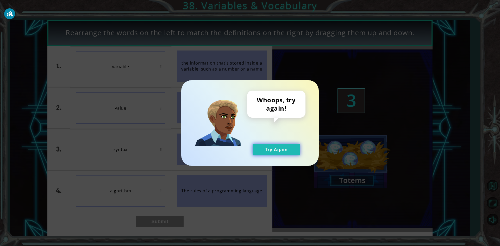
click at [277, 151] on button "Try Again" at bounding box center [275, 150] width 47 height 12
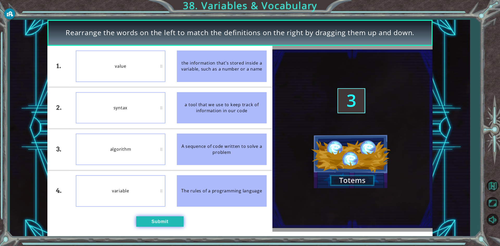
click at [144, 220] on button "Submit" at bounding box center [159, 221] width 47 height 10
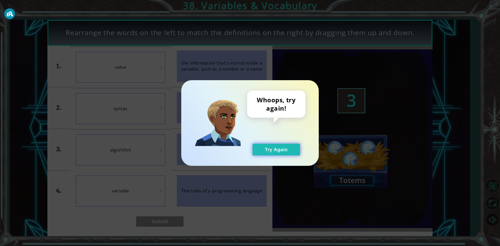
click at [278, 154] on button "Try Again" at bounding box center [275, 150] width 47 height 12
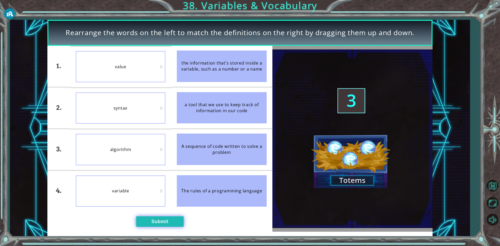
click at [159, 222] on button "Submit" at bounding box center [159, 221] width 47 height 10
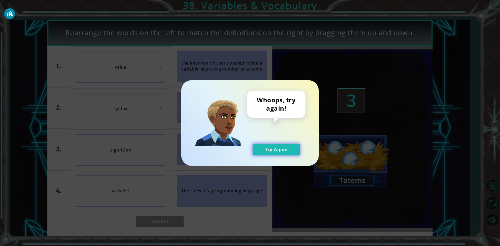
click at [275, 150] on button "Try Again" at bounding box center [275, 150] width 47 height 12
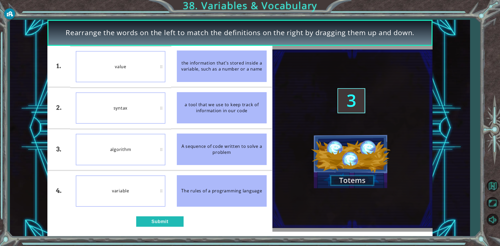
click at [170, 227] on div "1. 2. 3. 4. value syntax algorithm variable the information that’s stored insid…" at bounding box center [159, 139] width 225 height 186
click at [168, 224] on button "Submit" at bounding box center [159, 221] width 47 height 10
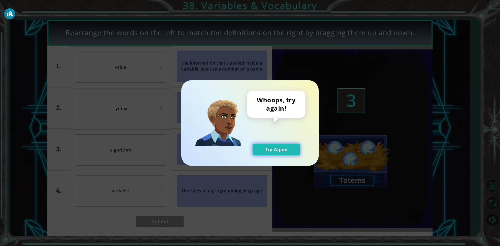
click at [284, 144] on button "Try Again" at bounding box center [275, 150] width 47 height 12
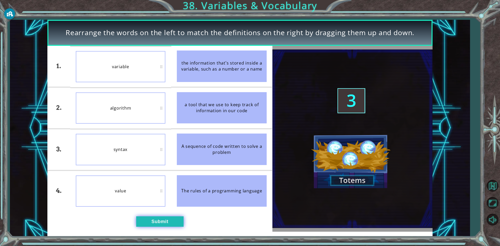
click at [172, 222] on button "Submit" at bounding box center [159, 221] width 47 height 10
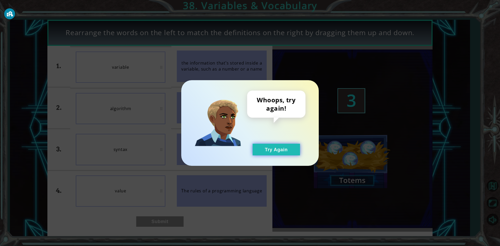
click at [274, 145] on button "Try Again" at bounding box center [275, 150] width 47 height 12
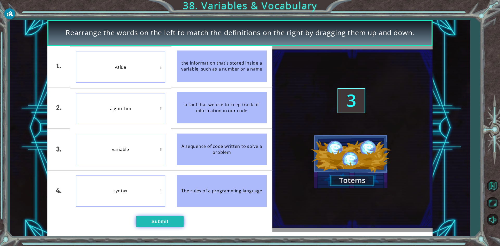
click at [171, 223] on button "Submit" at bounding box center [159, 221] width 47 height 10
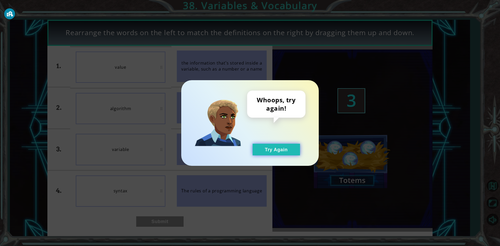
click at [279, 147] on button "Try Again" at bounding box center [275, 150] width 47 height 12
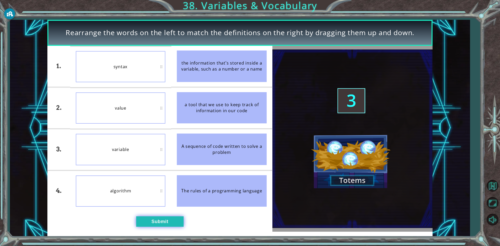
click at [166, 219] on button "Submit" at bounding box center [159, 221] width 47 height 10
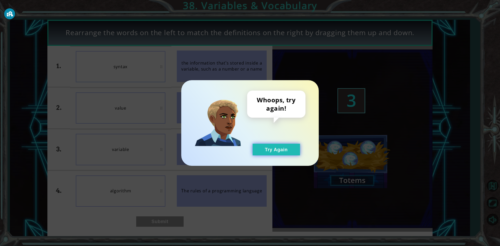
click at [268, 151] on button "Try Again" at bounding box center [275, 150] width 47 height 12
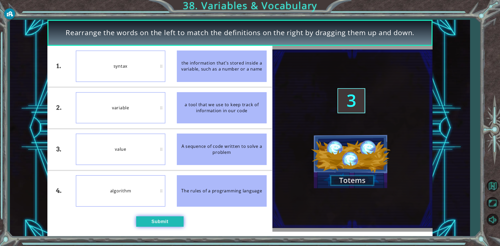
click at [145, 216] on div "1. 2. 3. 4. syntax variable value algorithm the information that’s stored insid…" at bounding box center [159, 139] width 225 height 186
click at [147, 219] on button "Submit" at bounding box center [159, 221] width 47 height 10
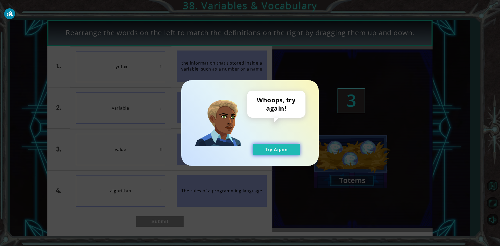
drag, startPoint x: 286, startPoint y: 147, endPoint x: 270, endPoint y: 148, distance: 15.9
click at [284, 147] on button "Try Again" at bounding box center [275, 150] width 47 height 12
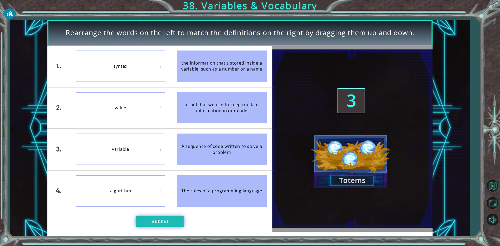
click at [155, 220] on button "Submit" at bounding box center [159, 221] width 47 height 10
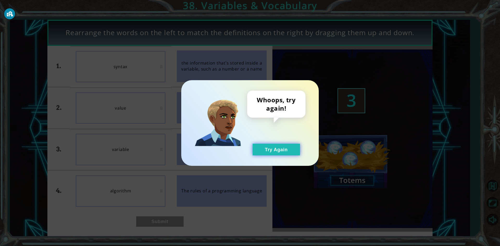
click at [270, 148] on button "Try Again" at bounding box center [275, 150] width 47 height 12
